Goal: Task Accomplishment & Management: Use online tool/utility

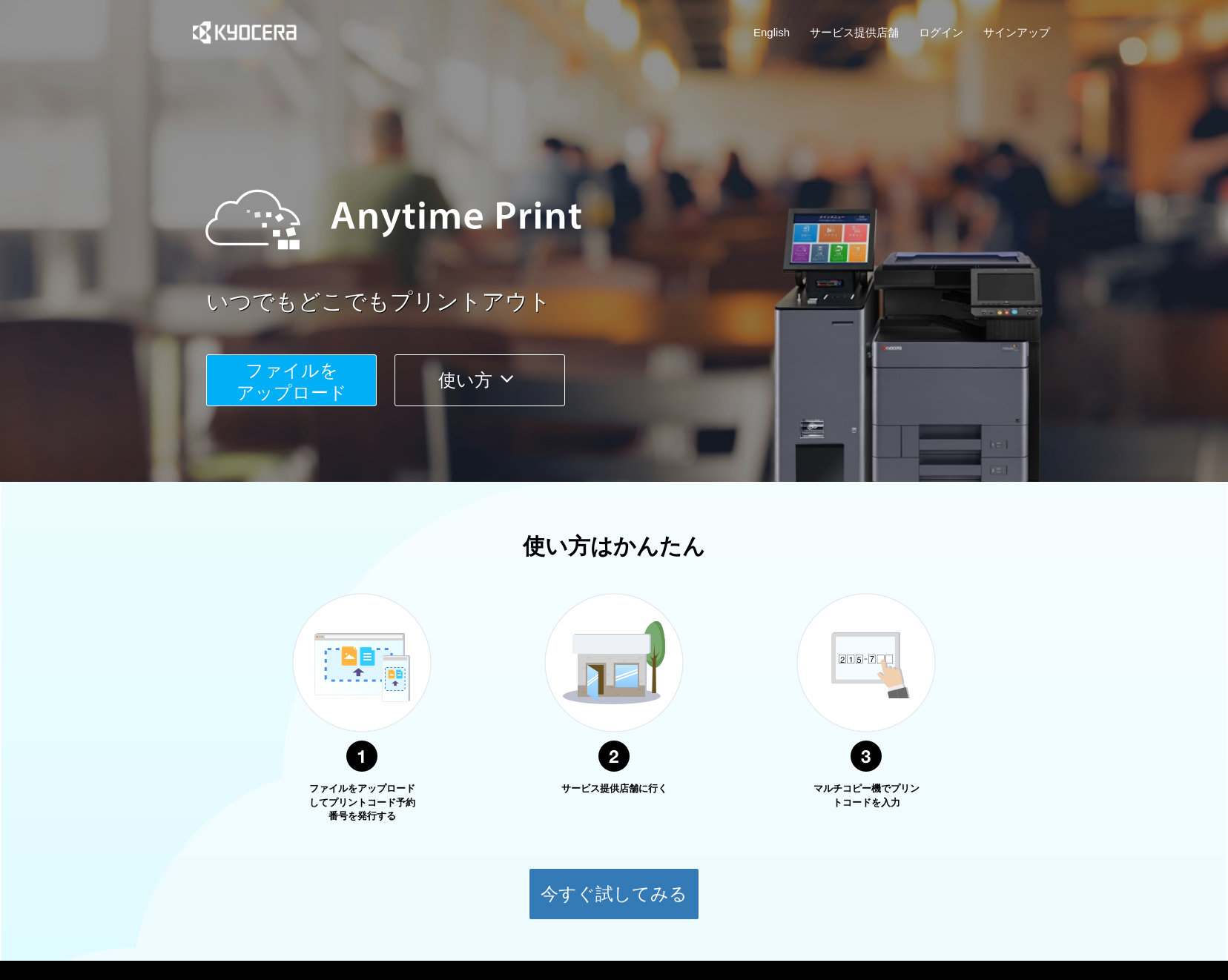
click at [460, 444] on div "いつでもどこでもプリントアウト ファイルを ​​アップロード 使い方" at bounding box center [614, 280] width 890 height 415
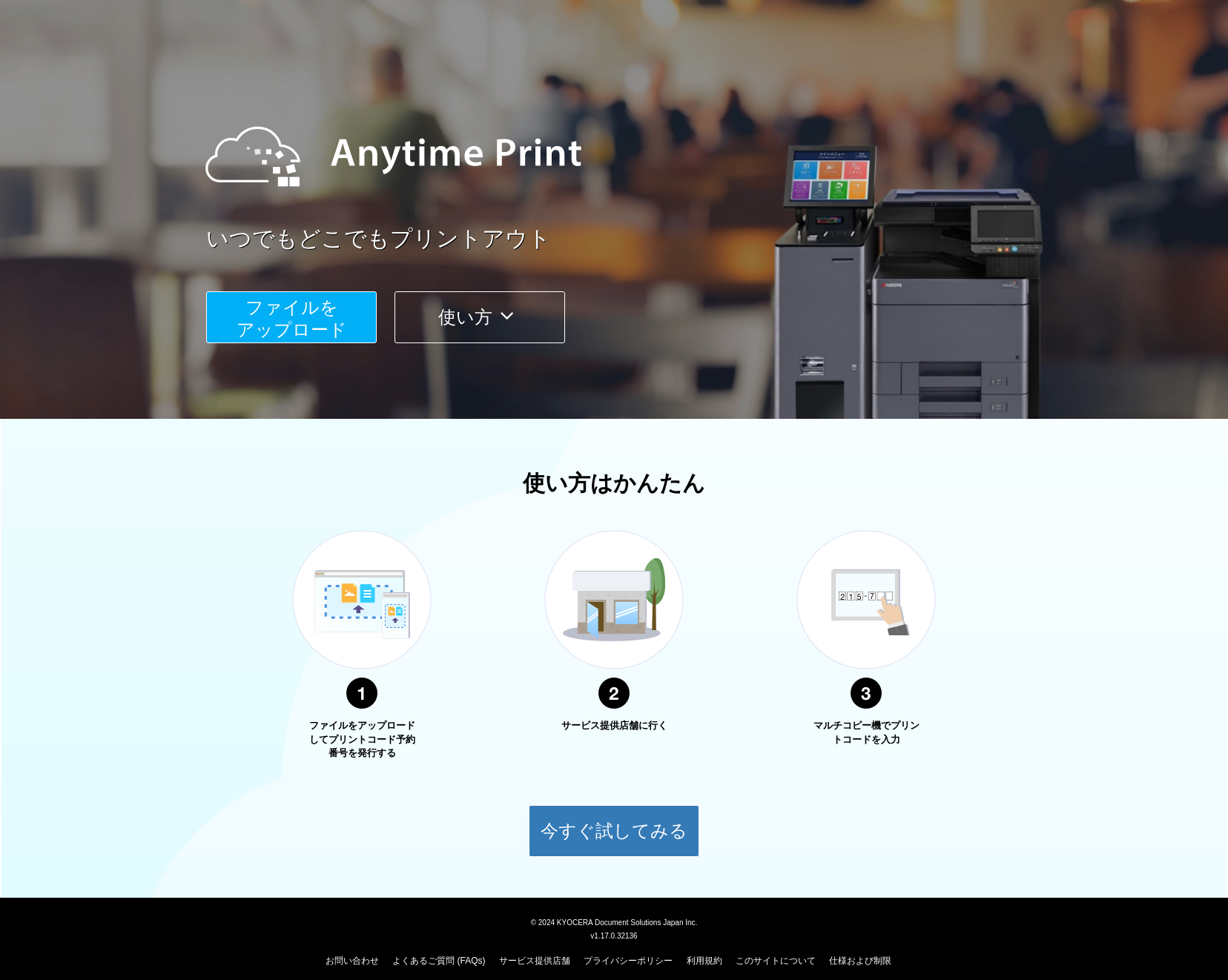
scroll to position [74, 0]
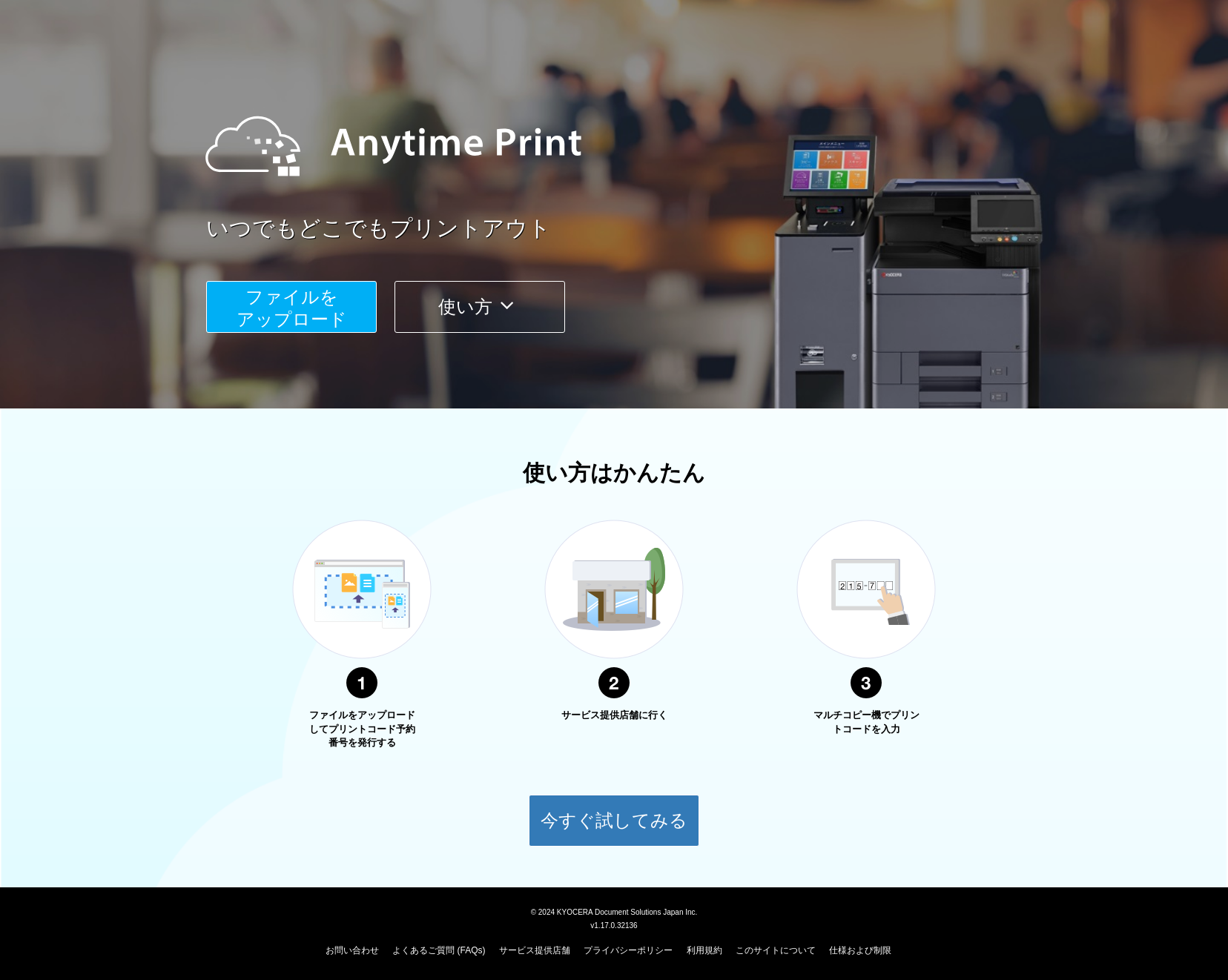
click at [316, 312] on span "ファイルを ​​アップロード" at bounding box center [291, 307] width 110 height 43
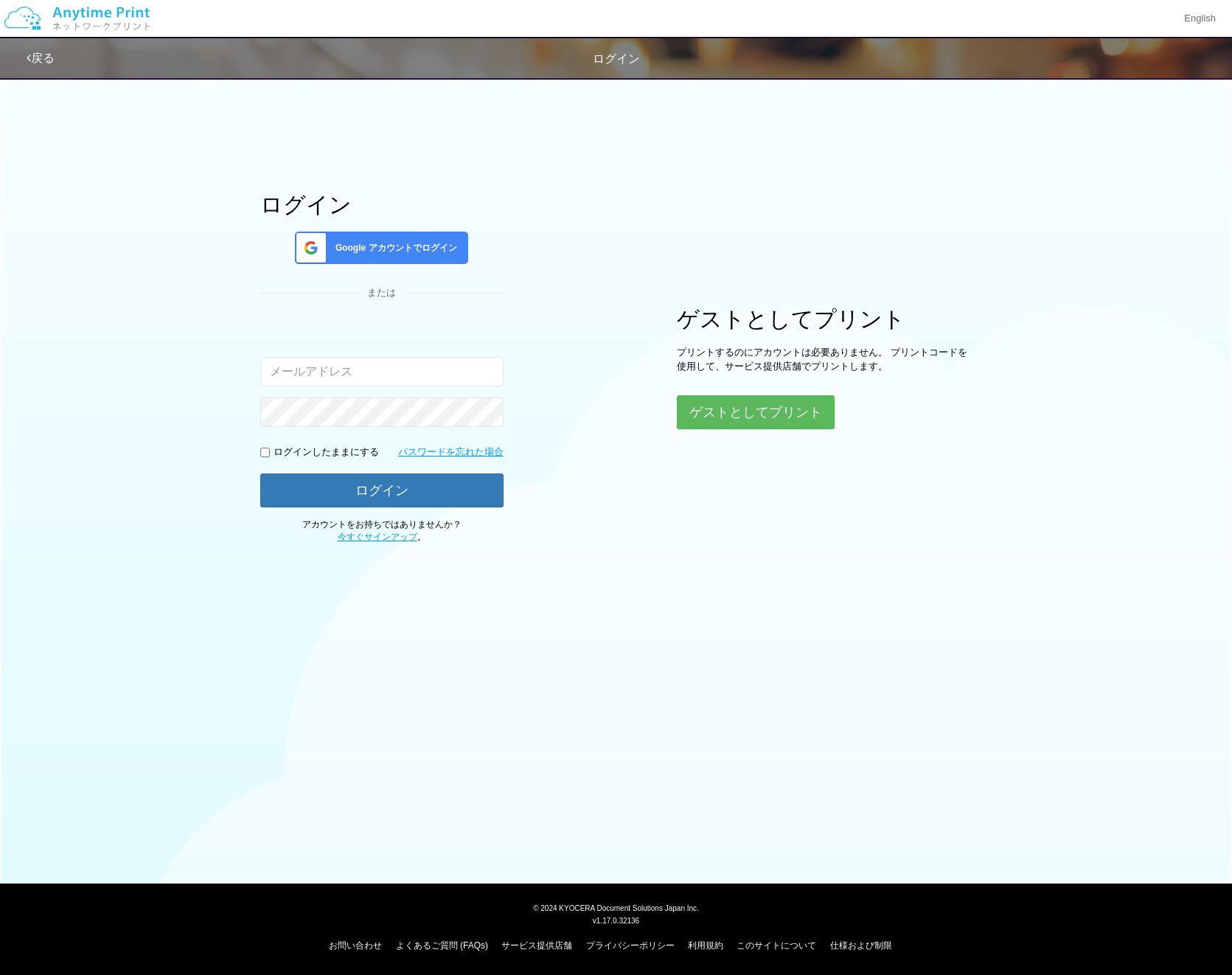
click at [599, 351] on div "ログイン Google アカウントでログイン または 入力されたメールアドレスまたはパスワードが正しくありません。 ログインしたままにする パスワードを忘れた…" at bounding box center [616, 307] width 885 height 475
click at [745, 394] on div "ゲストとしてプリント プリントするのにアカウントは必要ありません。 プリントコードを使用して、サービス提供店舗でプリントします。 ゲストとしてプリント" at bounding box center [824, 368] width 295 height 123
click at [745, 411] on button "ゲストとしてプリント" at bounding box center [755, 413] width 156 height 33
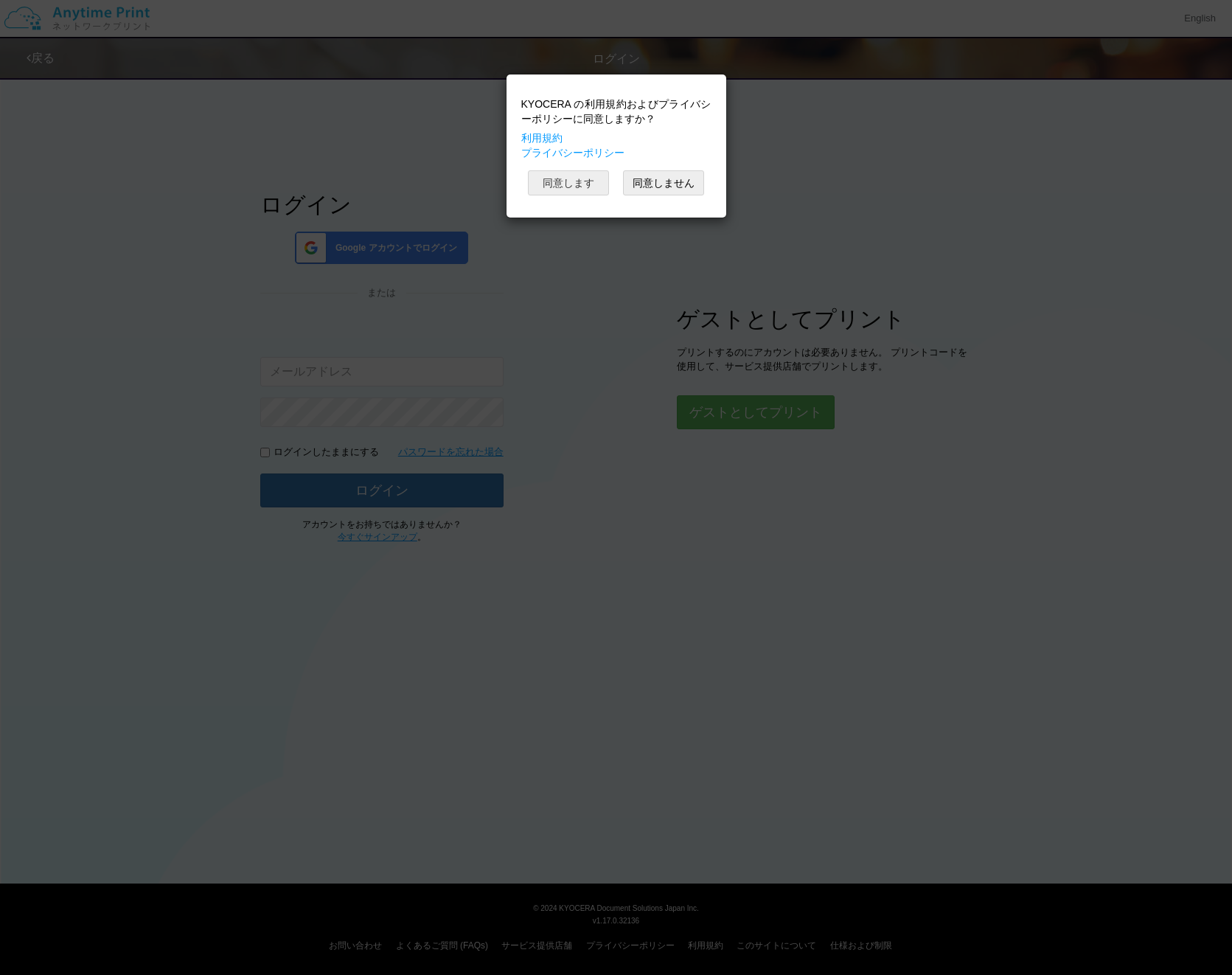
click at [578, 174] on button "同意します" at bounding box center [568, 182] width 81 height 25
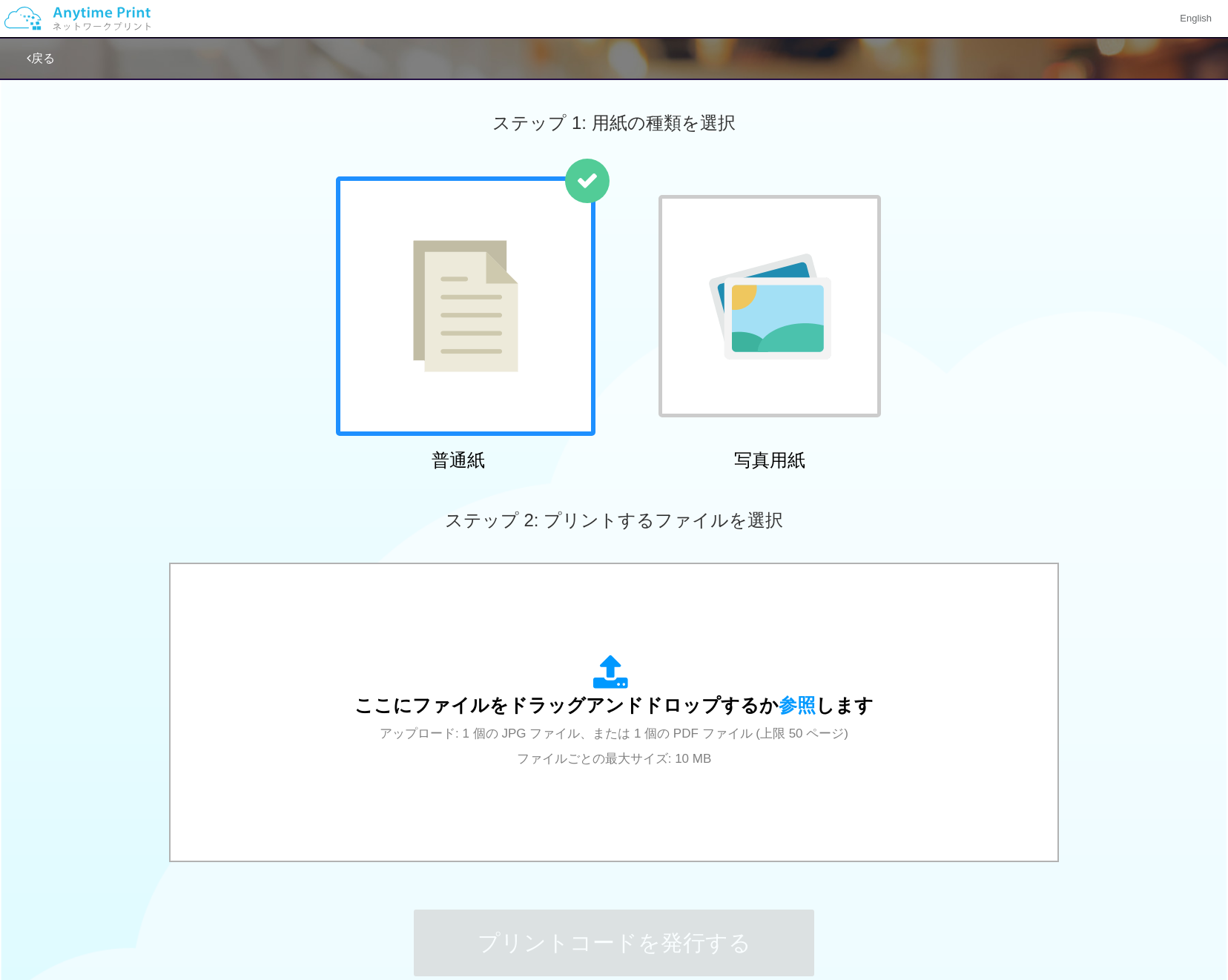
click at [710, 348] on img at bounding box center [769, 306] width 122 height 106
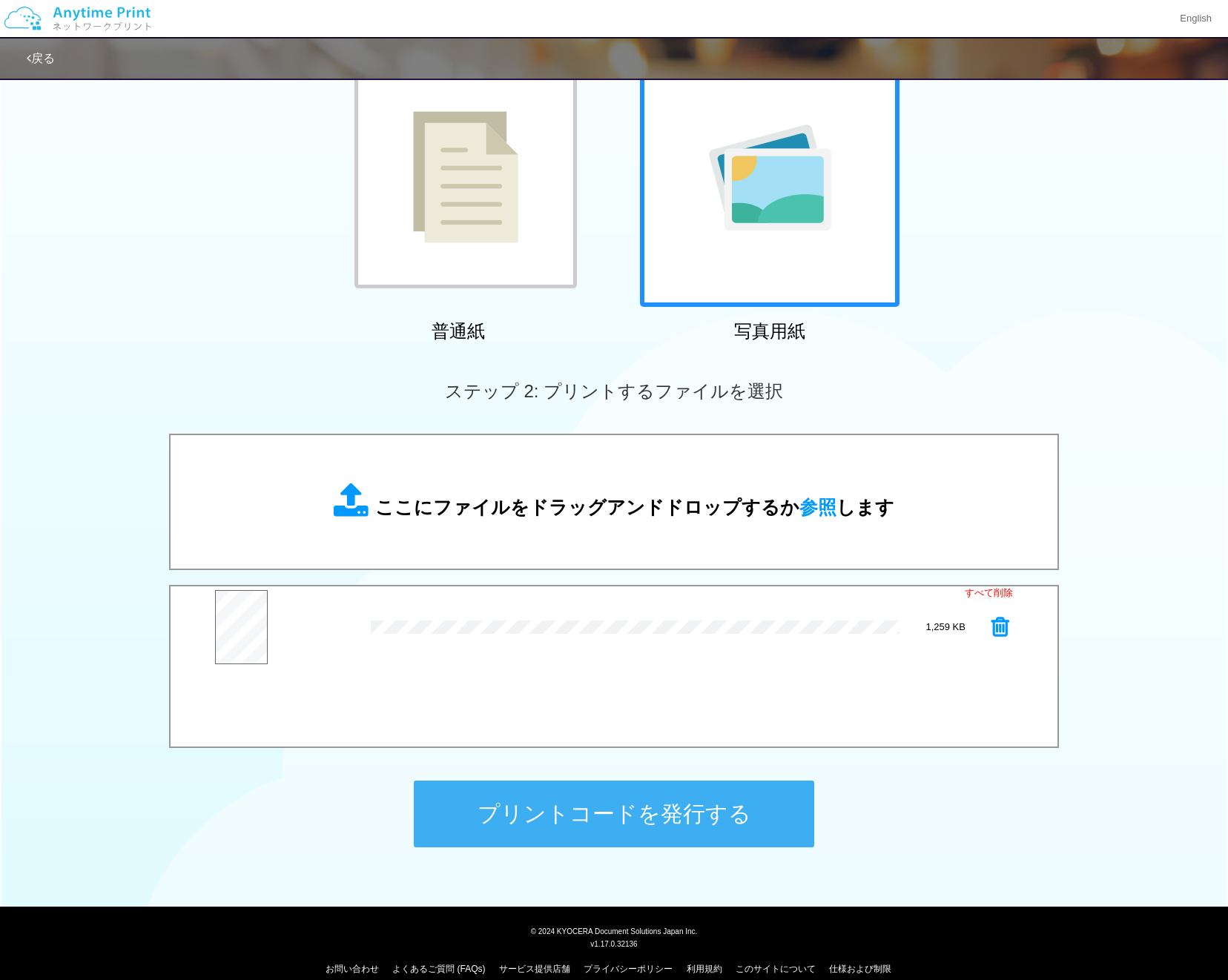
scroll to position [148, 0]
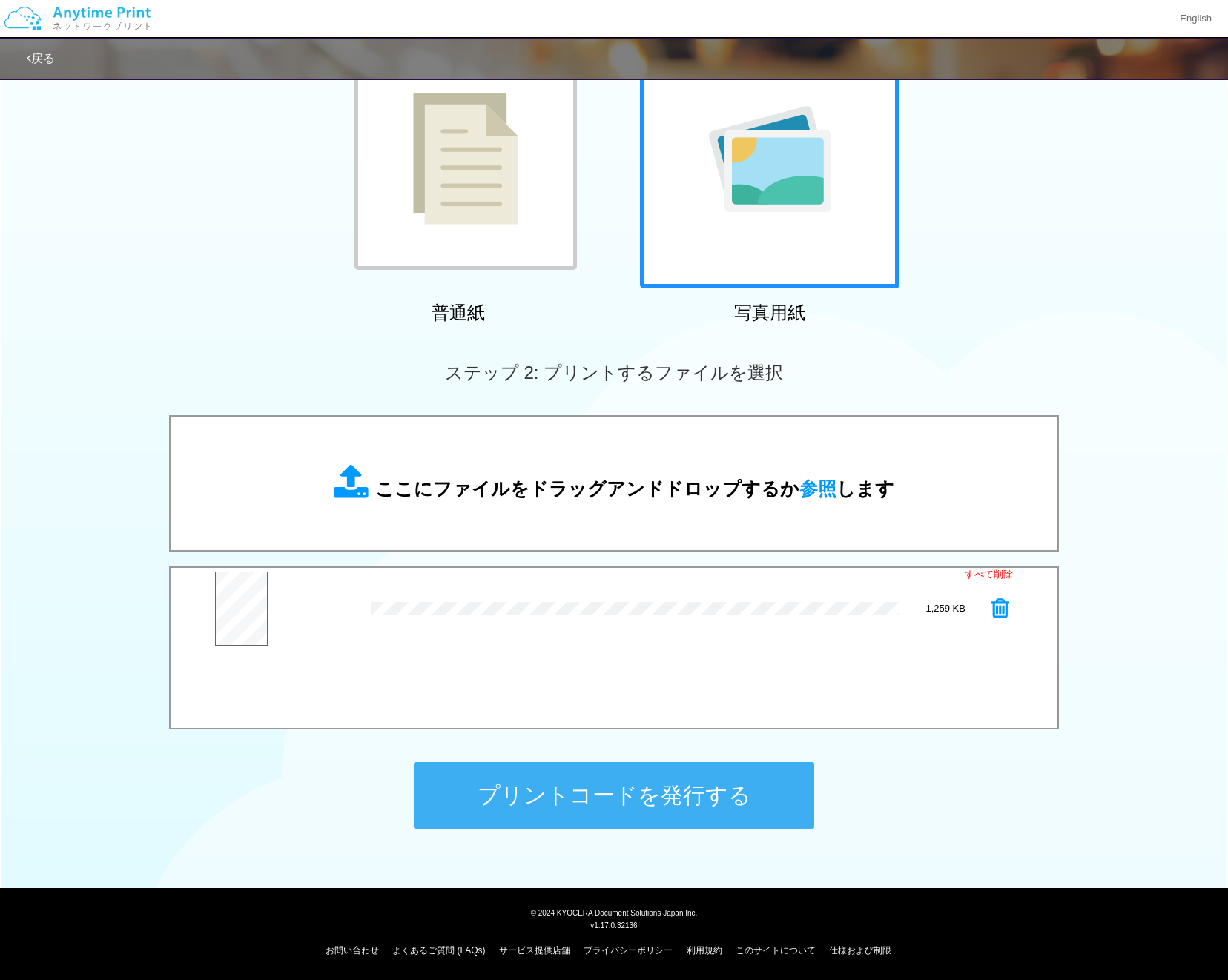
click at [750, 783] on button "プリントコードを発行する" at bounding box center [614, 795] width 400 height 67
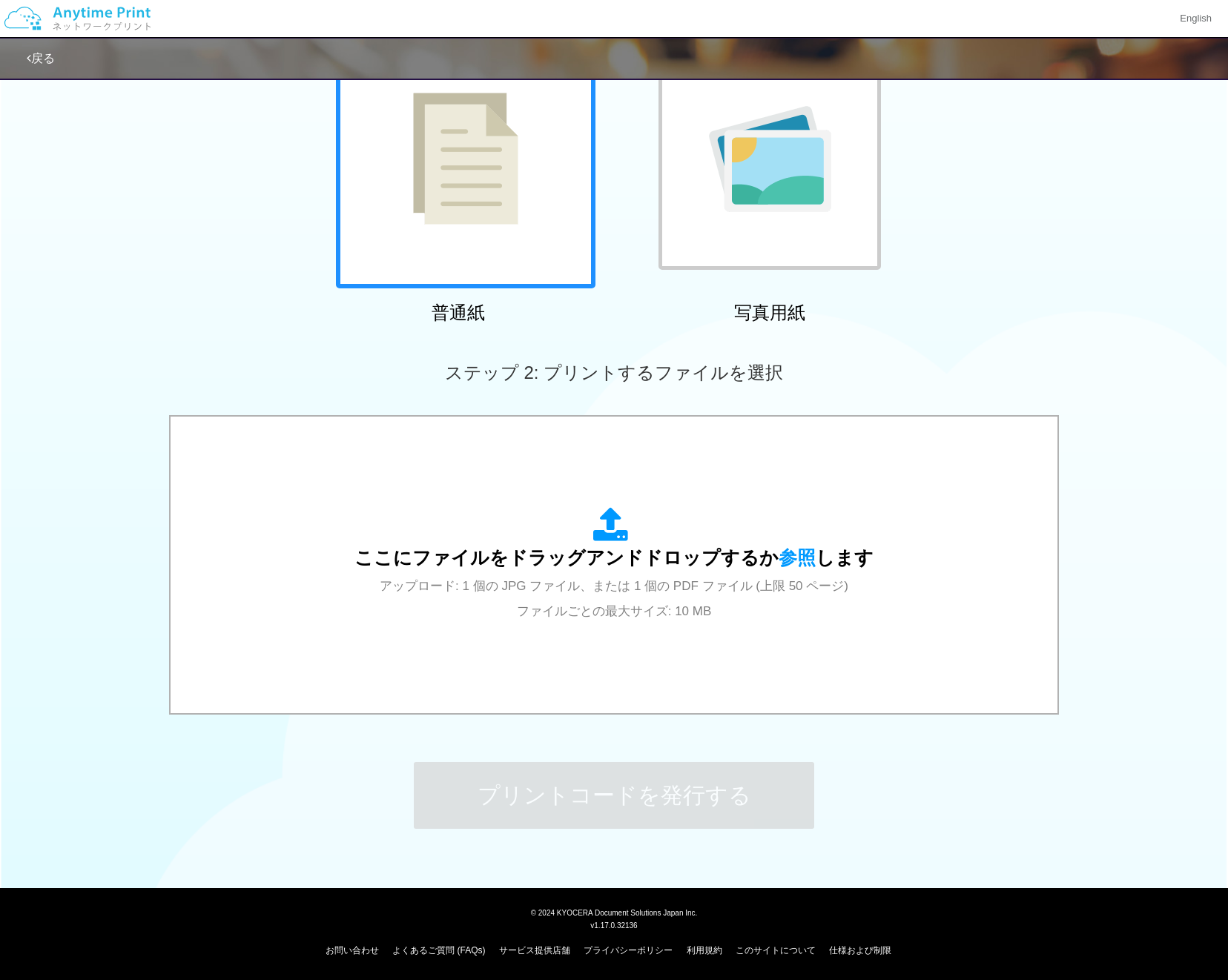
scroll to position [0, 0]
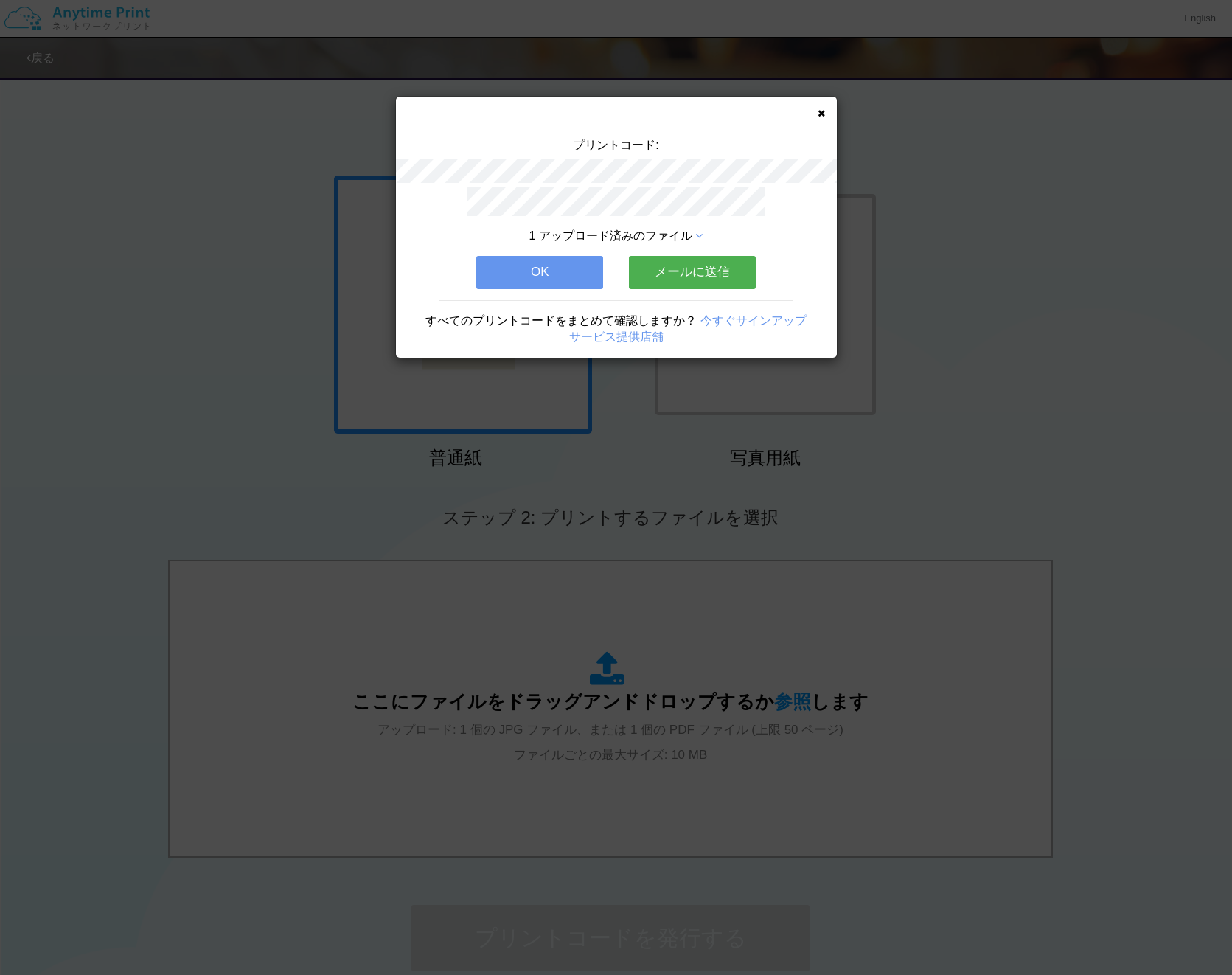
click at [655, 274] on button "メールに送信" at bounding box center [692, 272] width 127 height 33
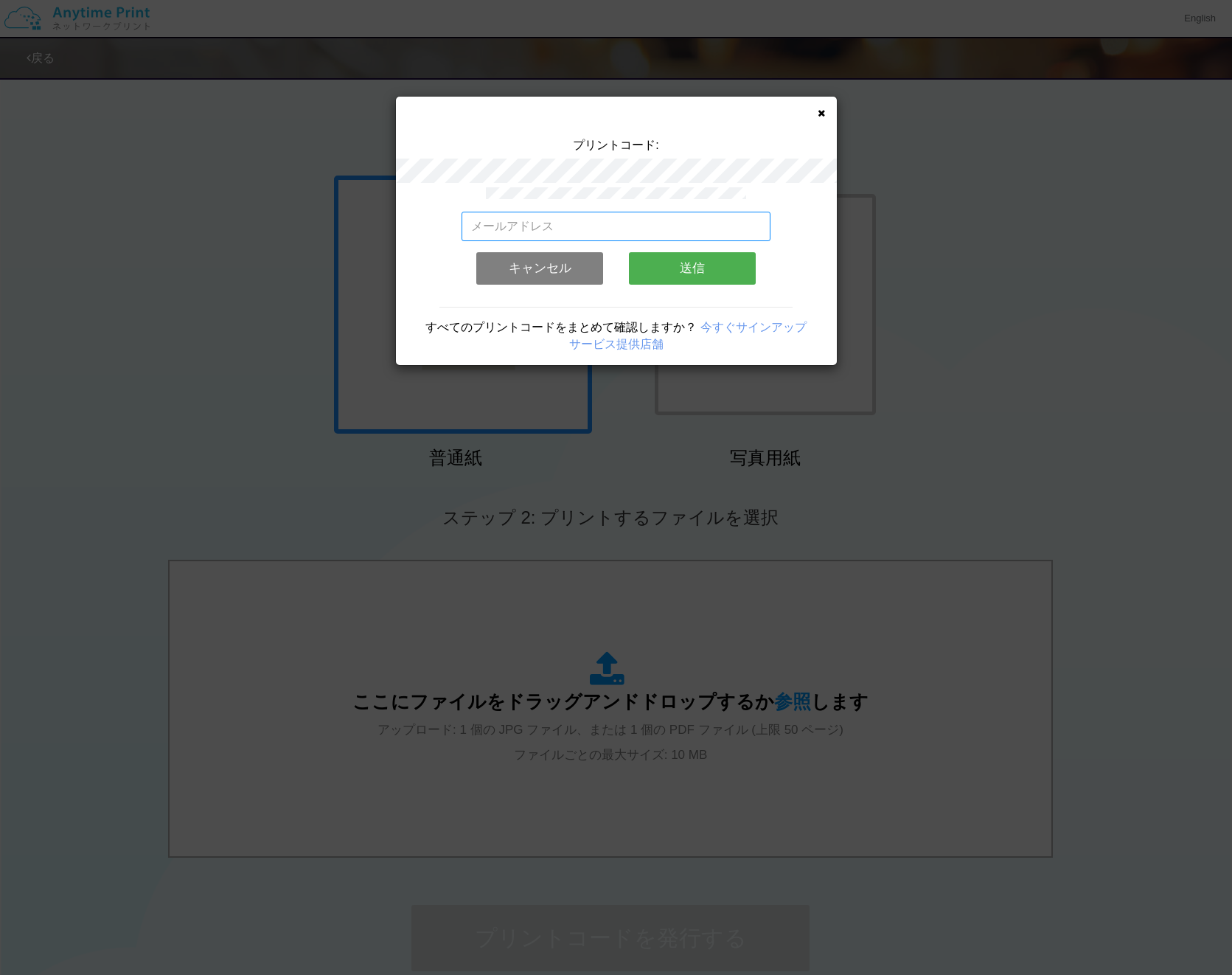
click at [648, 228] on input "email" at bounding box center [616, 226] width 309 height 29
type input "す"
type input "[EMAIL_ADDRESS][DOMAIN_NAME]"
click at [689, 259] on button "送信" at bounding box center [692, 269] width 127 height 33
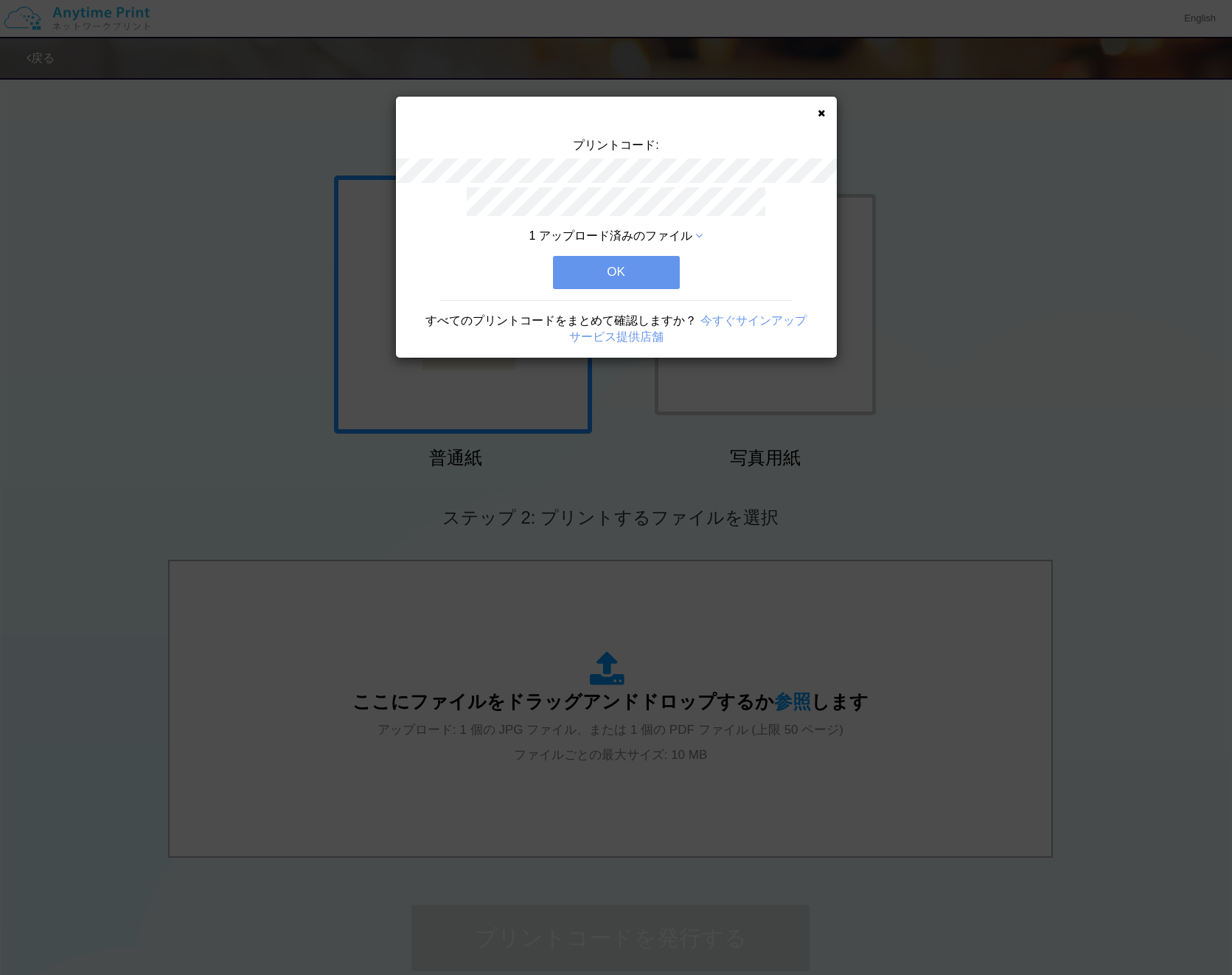
click at [662, 269] on button "OK" at bounding box center [616, 272] width 127 height 33
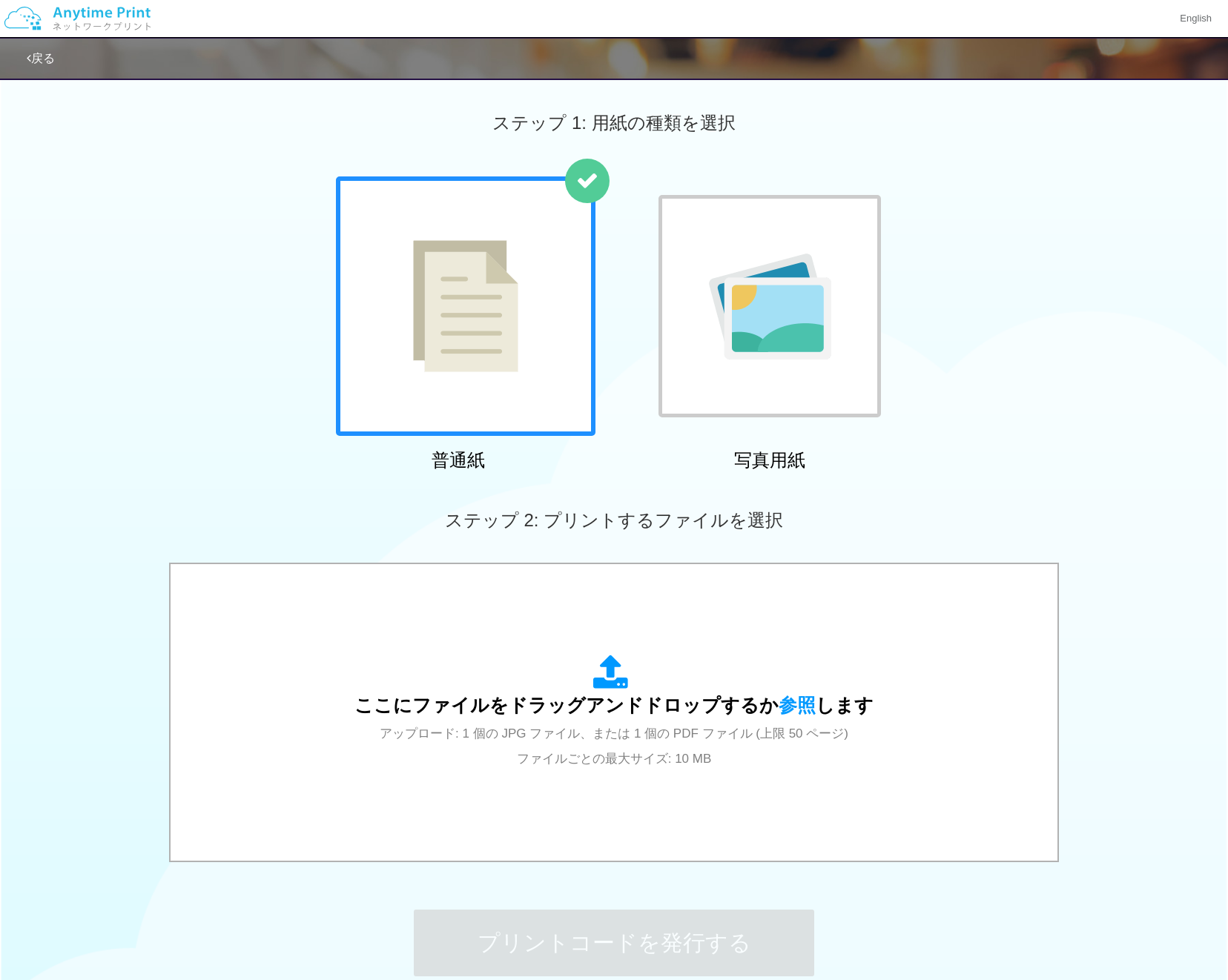
click at [160, 266] on div "普通紙 写真用紙" at bounding box center [614, 326] width 1228 height 301
